Goal: Book appointment/travel/reservation

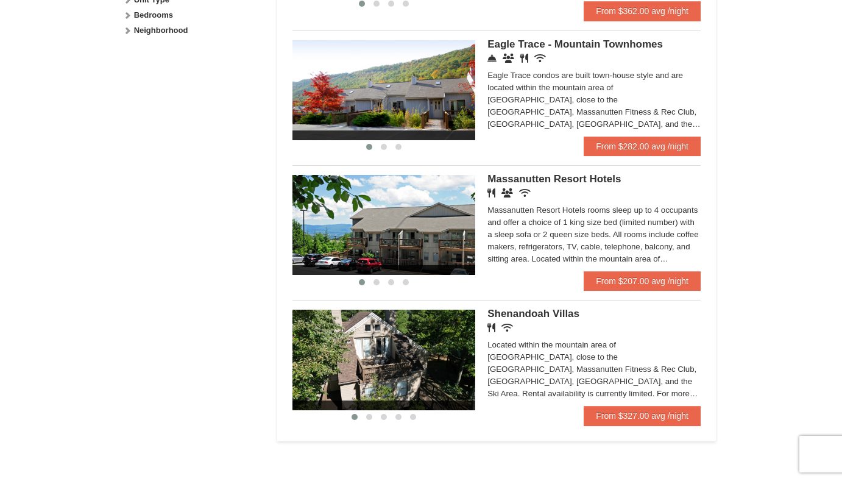
scroll to position [647, 0]
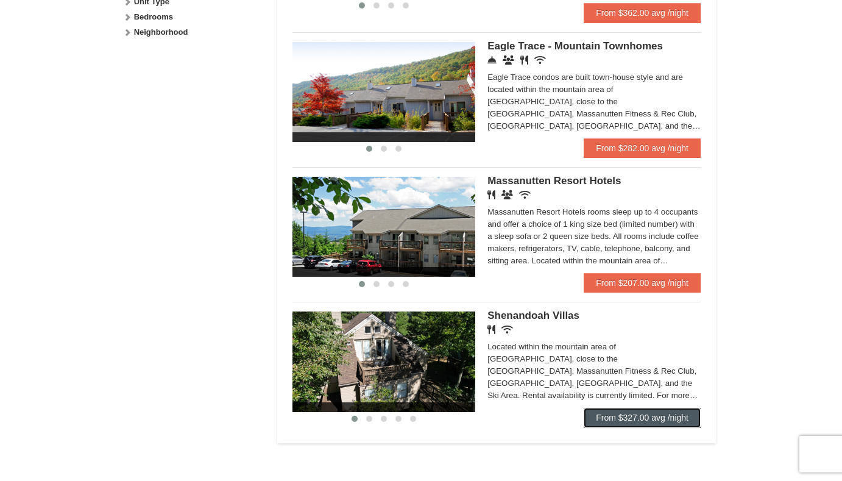
click at [645, 427] on link "From $327.00 avg /night" at bounding box center [642, 418] width 117 height 20
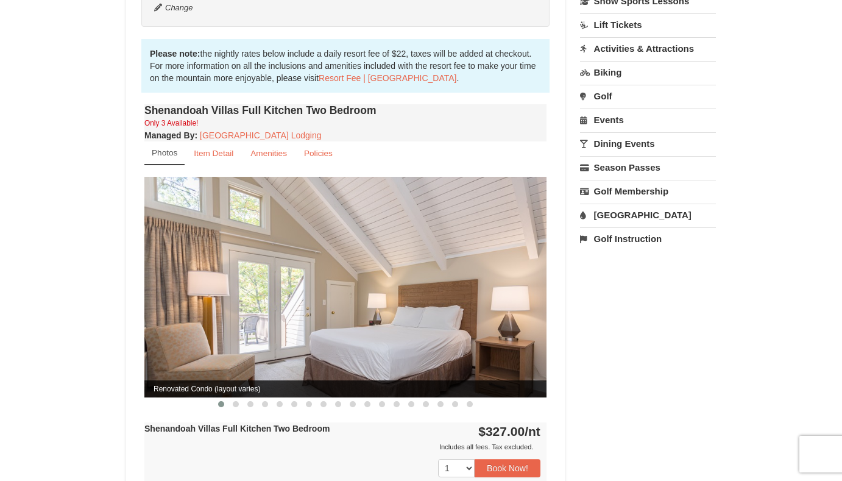
scroll to position [341, 0]
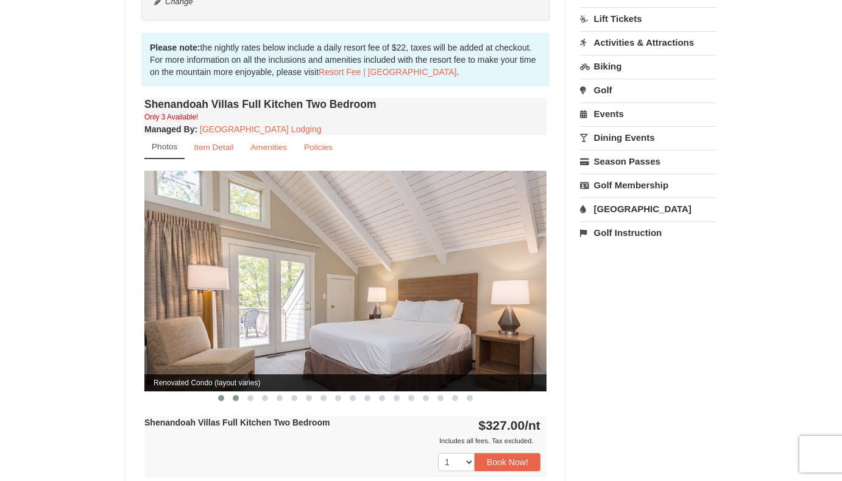
click at [236, 395] on span at bounding box center [236, 398] width 6 height 6
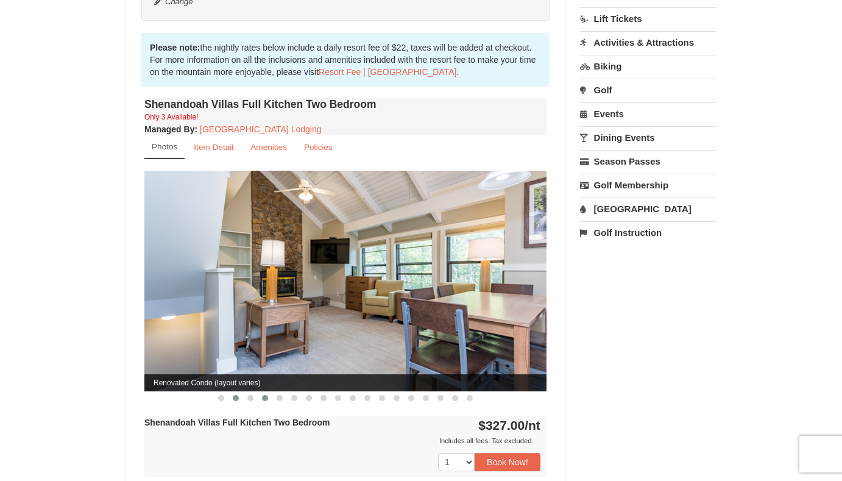
click at [266, 395] on span at bounding box center [265, 398] width 6 height 6
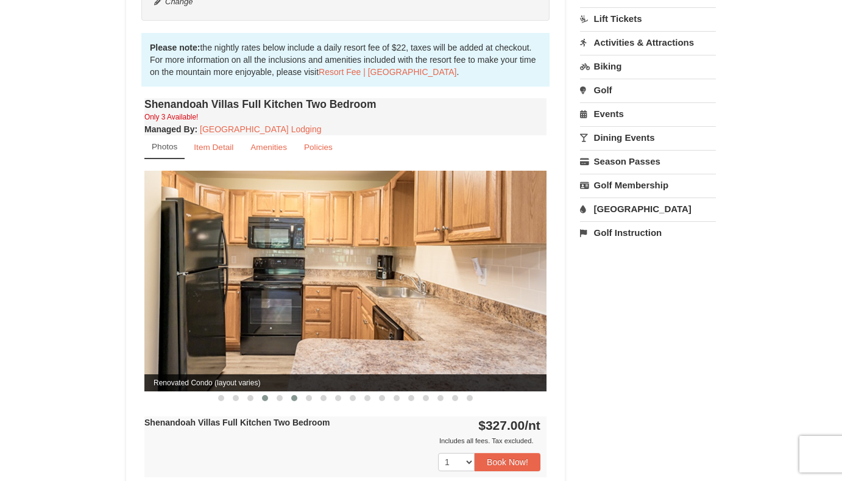
click at [297, 392] on button at bounding box center [294, 398] width 15 height 12
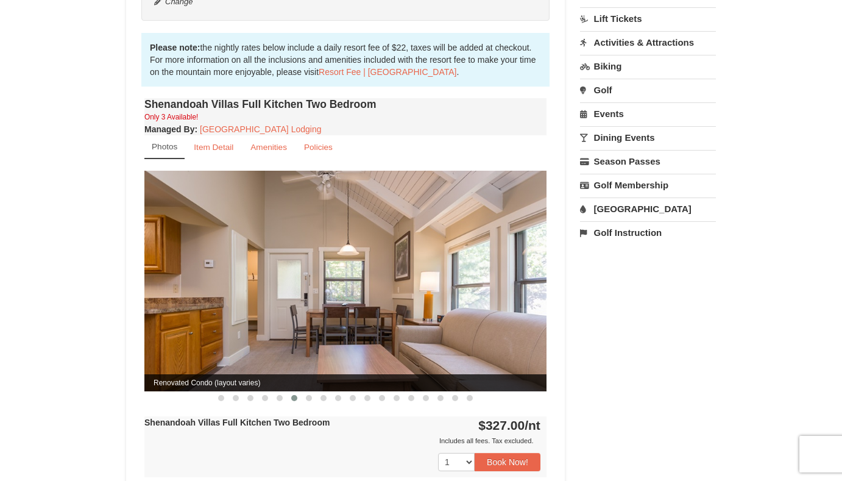
click at [615, 91] on link "Golf" at bounding box center [648, 90] width 136 height 23
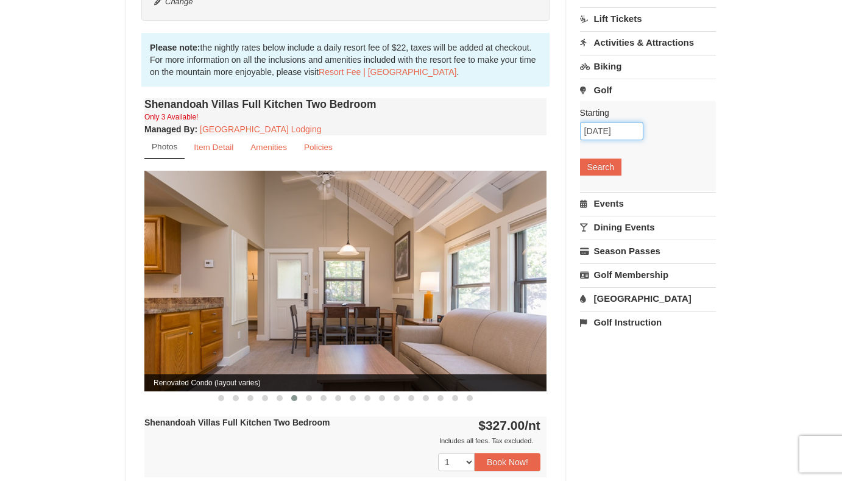
click at [611, 134] on input "[DATE]" at bounding box center [611, 131] width 63 height 18
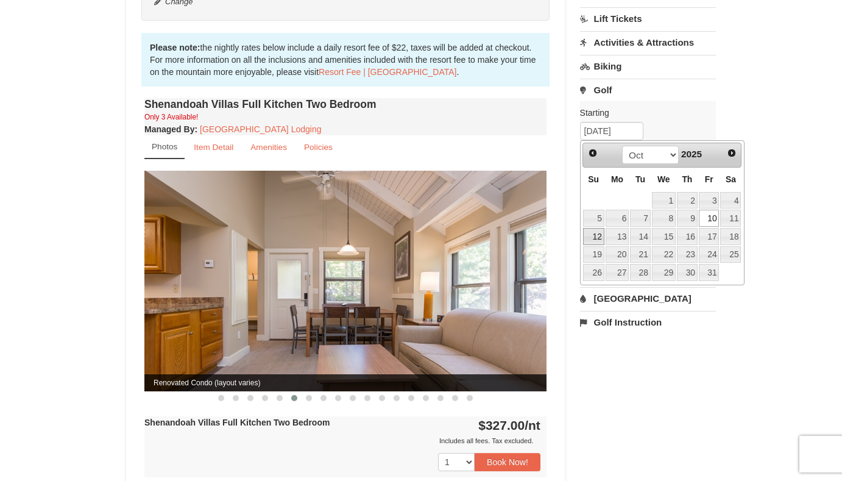
click at [596, 230] on link "12" at bounding box center [593, 236] width 21 height 17
type input "[DATE]"
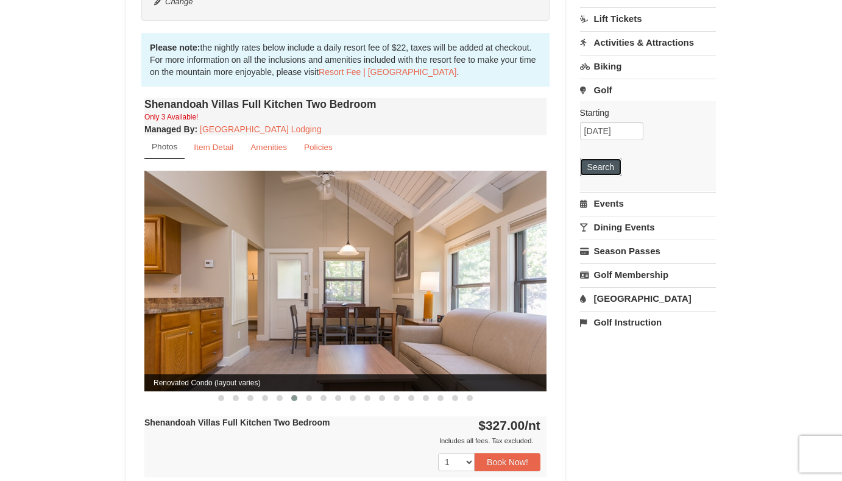
click at [607, 164] on button "Search" at bounding box center [600, 167] width 41 height 17
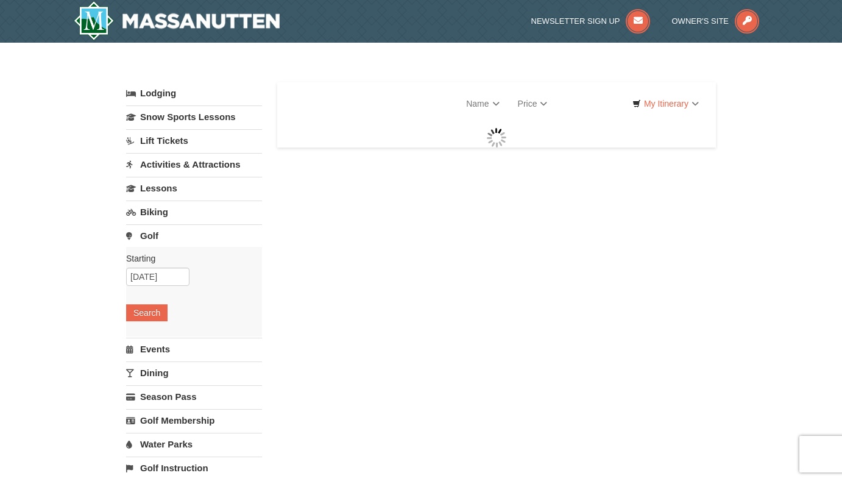
select select "9"
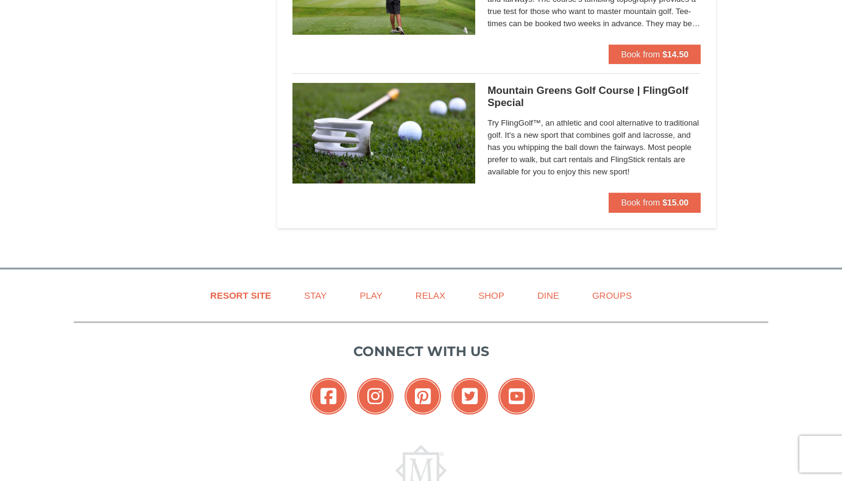
scroll to position [940, 0]
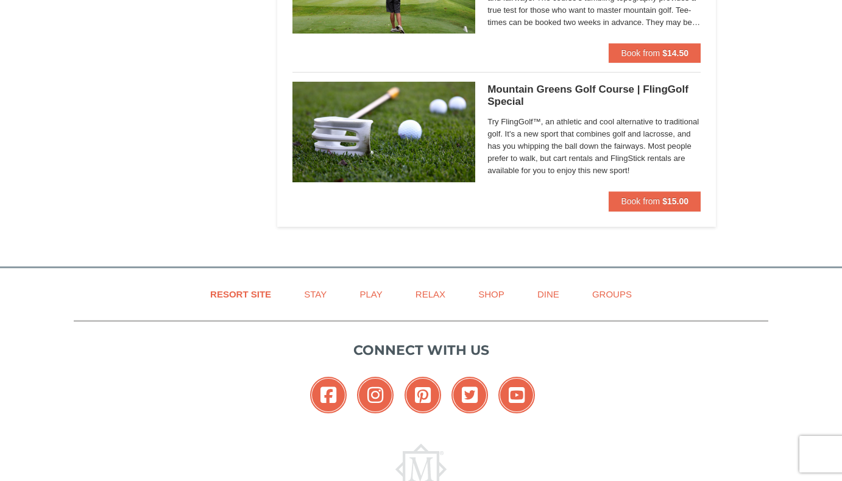
click at [158, 418] on ul "Facebook Instagram Pinterest Twitter YouTube" at bounding box center [421, 398] width 695 height 43
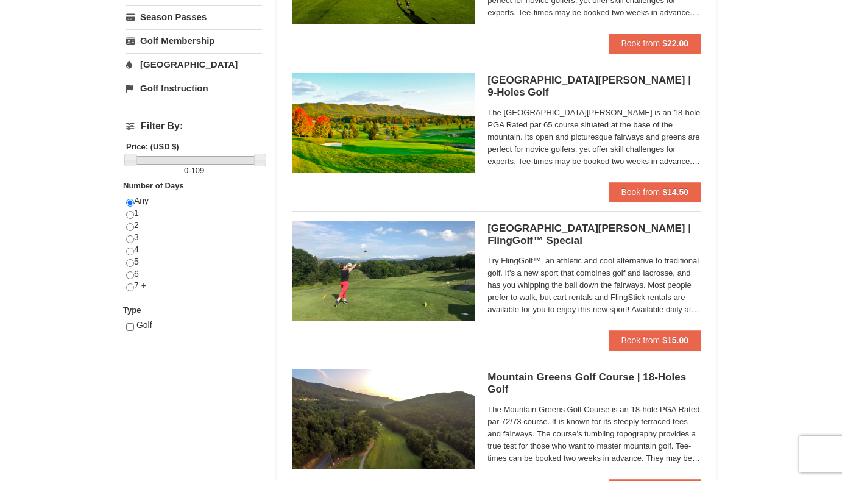
scroll to position [0, 0]
